Goal: Information Seeking & Learning: Learn about a topic

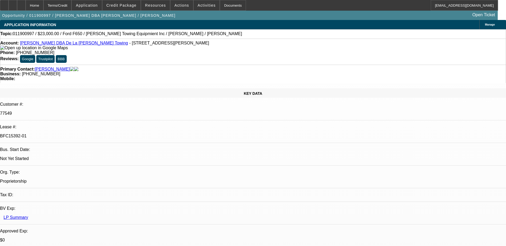
select select "0"
select select "2"
select select "0"
select select "2"
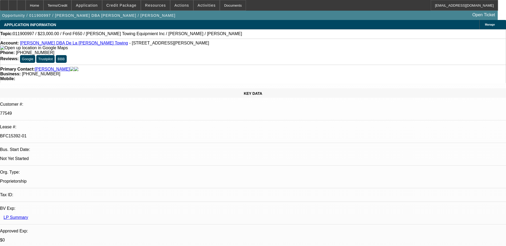
select select "0"
select select "2"
select select "0.1"
select select "0"
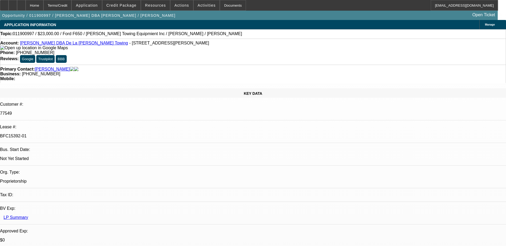
select select "2"
select select "0.1"
select select "1"
select select "2"
select select "6"
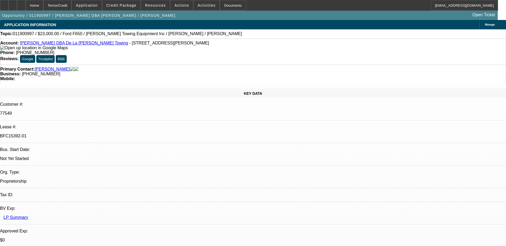
select select "1"
select select "2"
select select "6"
select select "1"
select select "2"
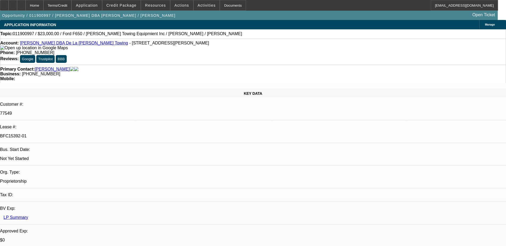
select select "4"
select select "1"
select select "2"
select select "4"
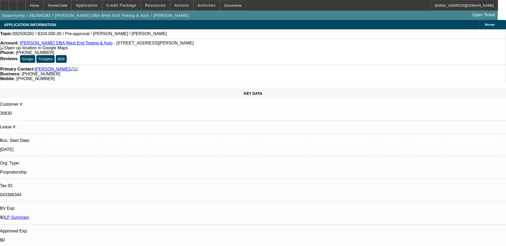
select select "0"
select select "2"
select select "0"
select select "6"
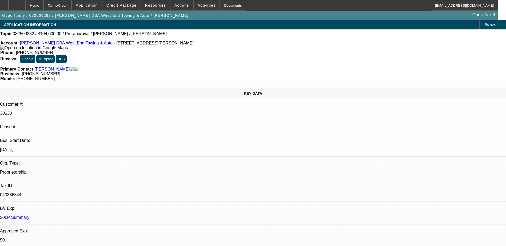
select select "0"
select select "6"
select select "0"
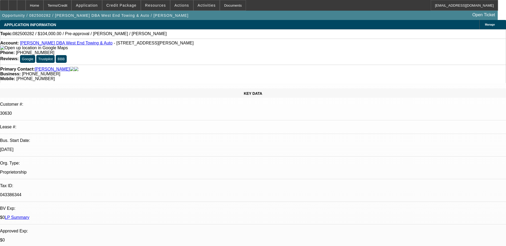
select select "0"
select select "2"
select select "0"
select select "6"
select select "0"
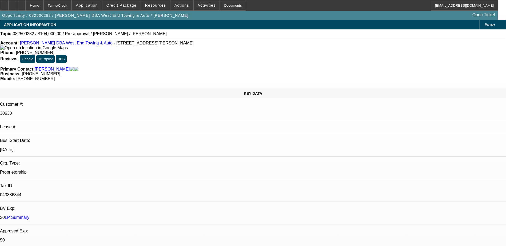
select select "0"
select select "6"
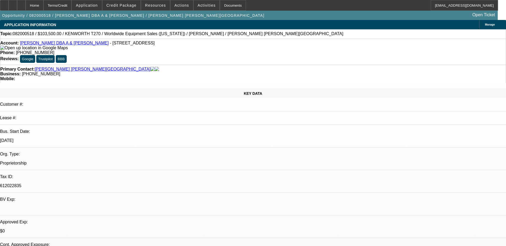
select select "0.1"
select select "0"
select select "0.1"
select select "0"
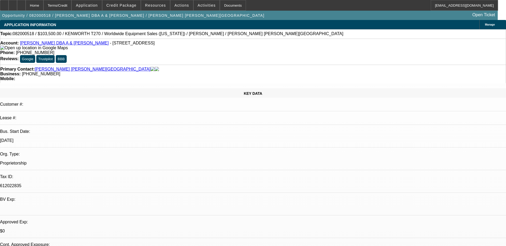
select select "0.1"
select select "0"
select select "0.1"
select select "0.2"
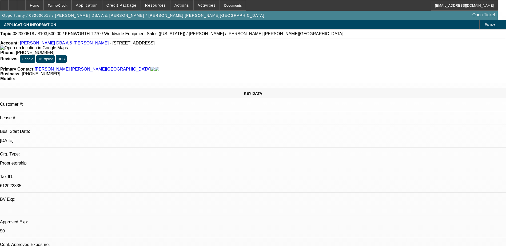
select select "2"
select select "0.1"
select select "1"
select select "4"
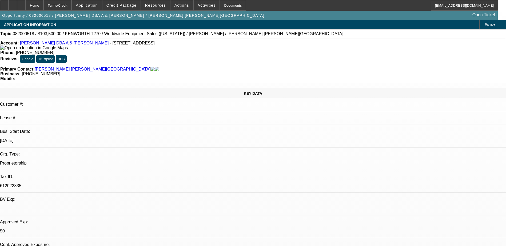
select select "1"
select select "4"
select select "1"
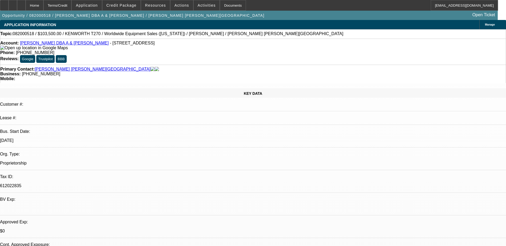
select select "4"
select select "1"
select select "2"
select select "4"
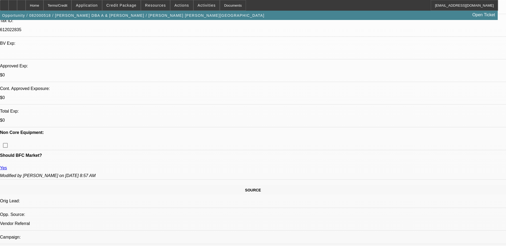
scroll to position [160, 0]
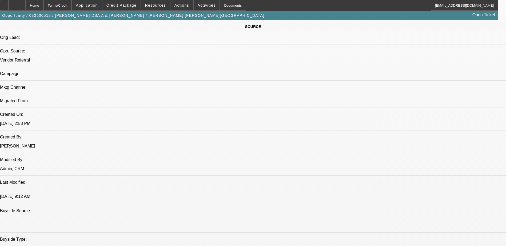
scroll to position [187, 0]
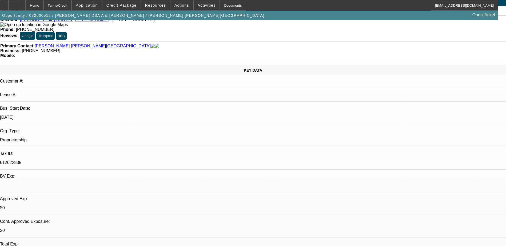
scroll to position [0, 0]
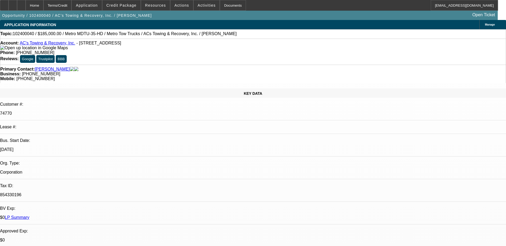
select select "0"
select select "2"
select select "0.1"
select select "0"
select select "2"
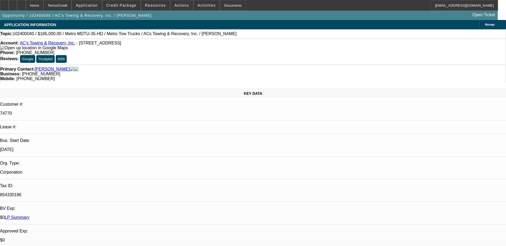
select select "0.1"
select select "0"
select select "2"
select select "0.1"
select select "1"
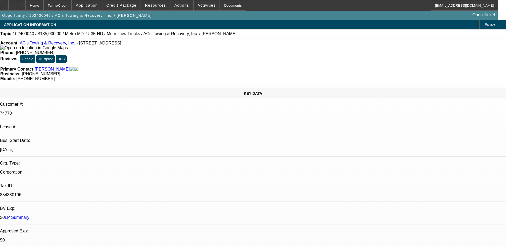
select select "2"
select select "4"
select select "1"
select select "2"
select select "4"
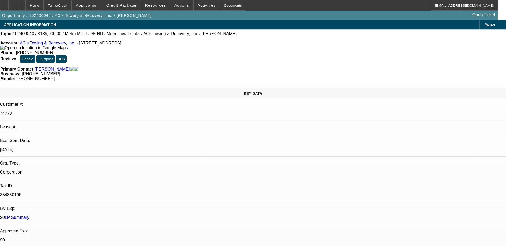
select select "1"
select select "2"
select select "4"
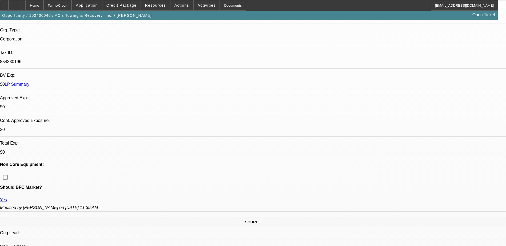
scroll to position [27, 0]
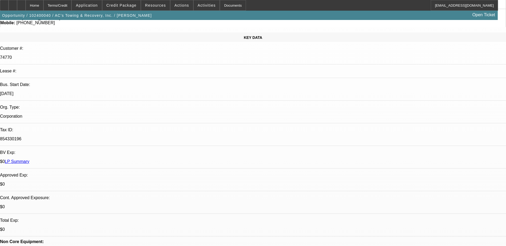
scroll to position [0, 0]
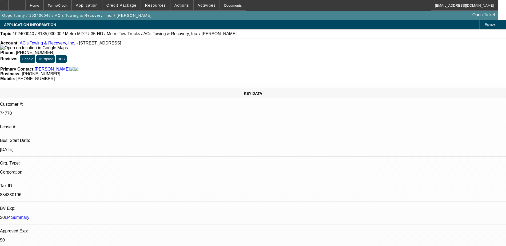
click at [240, 34] on div "Topic: 102400040 / $185,000.00 / Metro MDTU-35-HD / Metro Tow Trucks / ACs Towi…" at bounding box center [252, 33] width 505 height 5
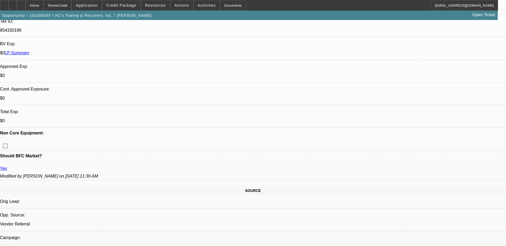
scroll to position [213, 0]
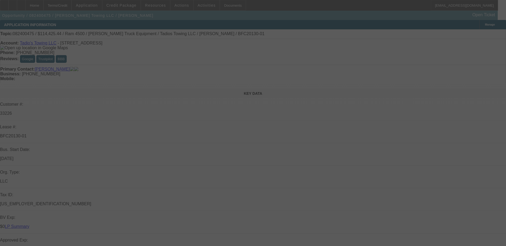
select select "0"
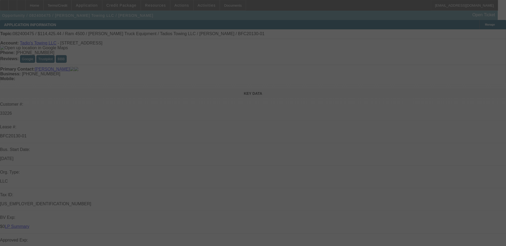
select select "0"
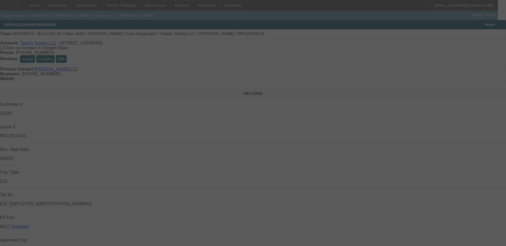
select select "0"
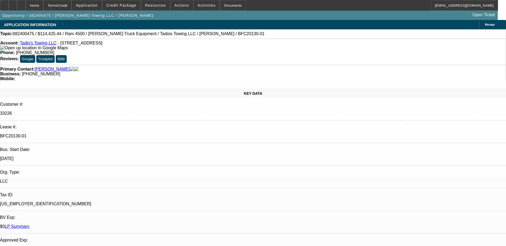
select select "1"
select select "6"
select select "1"
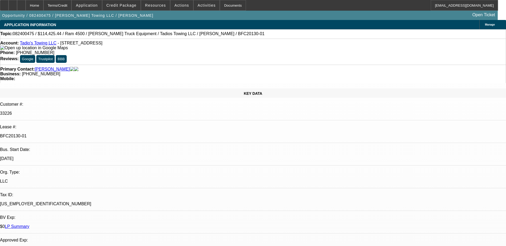
select select "6"
select select "1"
select select "6"
select select "1"
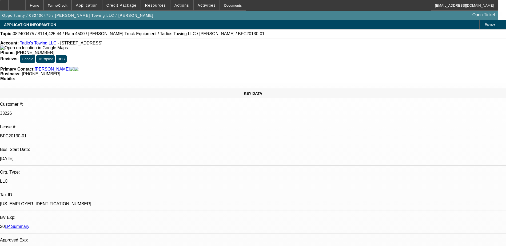
select select "1"
select select "4"
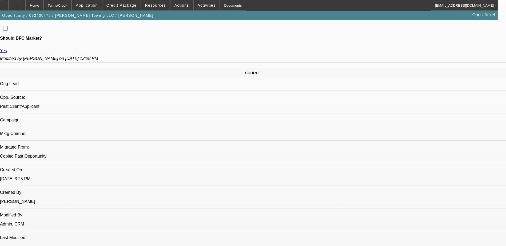
scroll to position [293, 0]
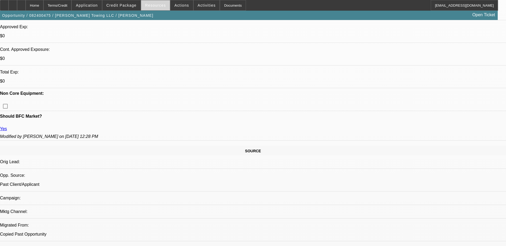
scroll to position [213, 0]
click at [172, 4] on span at bounding box center [181, 5] width 23 height 13
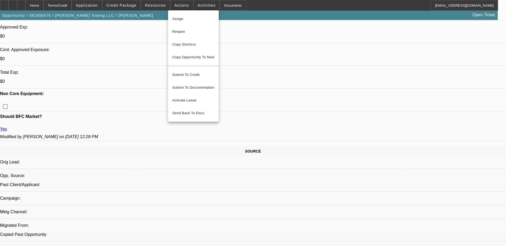
click at [157, 4] on div at bounding box center [253, 123] width 506 height 246
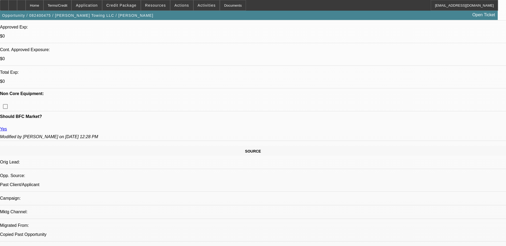
click at [157, 4] on span "Resources" at bounding box center [155, 5] width 21 height 4
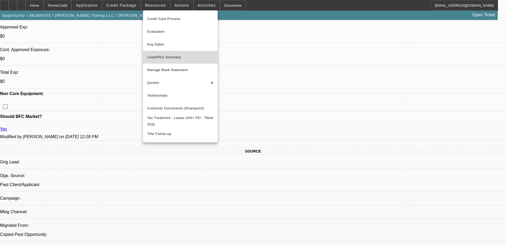
click at [163, 55] on span "LeasePlus Summary" at bounding box center [180, 57] width 66 height 6
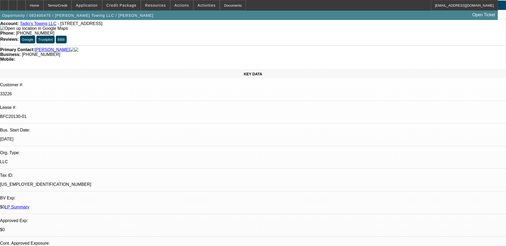
scroll to position [0, 0]
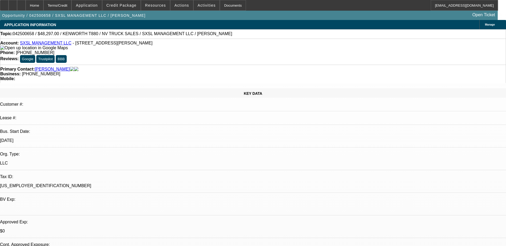
select select "0"
select select "0.1"
select select "0"
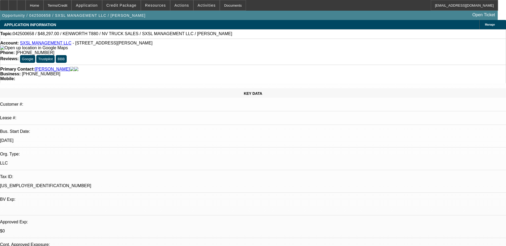
select select "0.1"
select select "0"
select select "0.1"
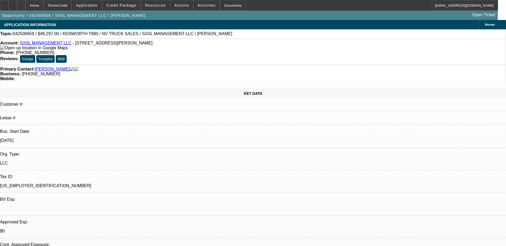
select select "0"
select select "0.1"
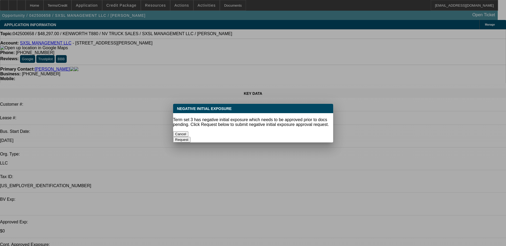
select select "1"
select select "5"
select select "1"
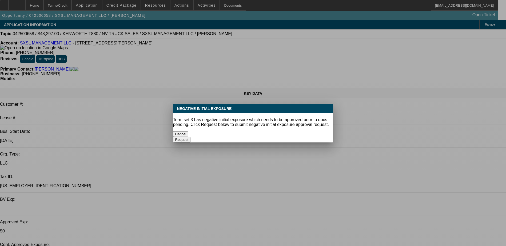
select select "5"
select select "1"
select select "5"
select select "1"
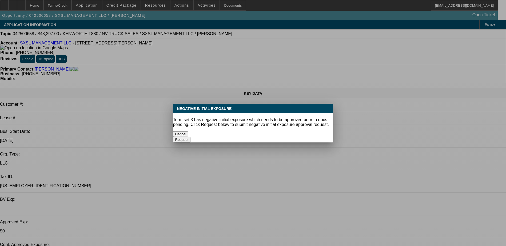
select select "1"
select select "4"
click at [189, 131] on button "Cancel" at bounding box center [180, 134] width 15 height 6
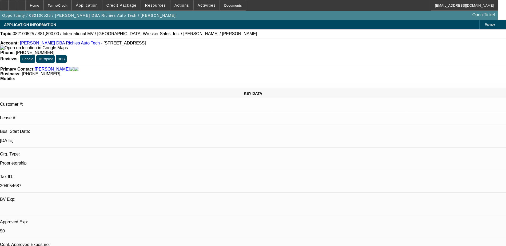
select select "0"
select select "2"
select select "0.1"
select select "2"
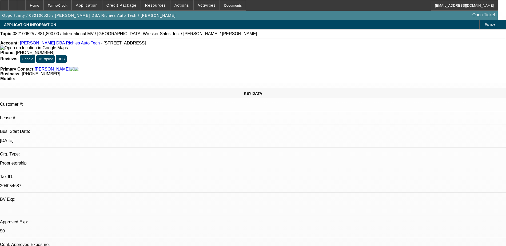
select select "0.1"
select select "1"
select select "2"
select select "4"
select select "1"
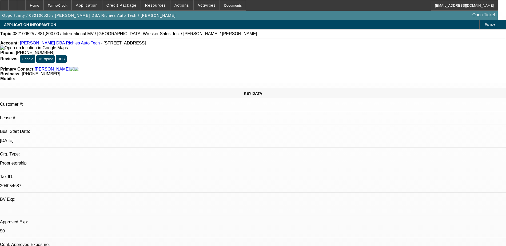
select select "2"
select select "4"
